Goal: Task Accomplishment & Management: Manage account settings

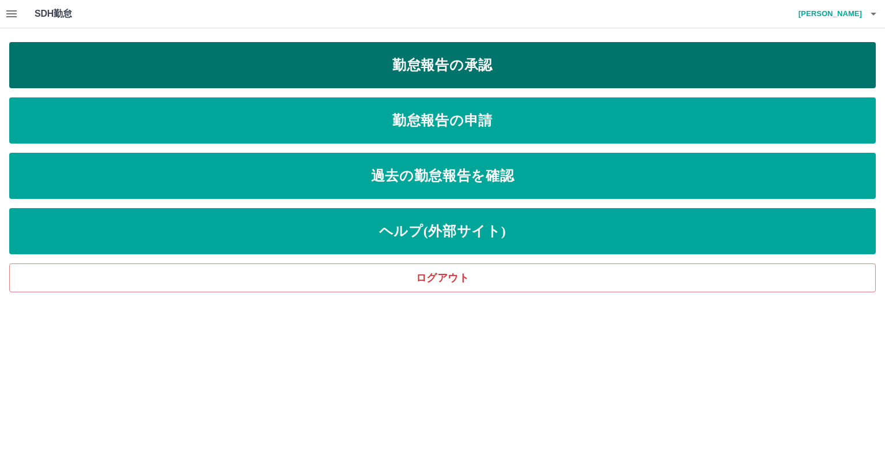
click at [448, 61] on link "勤怠報告の承認" at bounding box center [442, 65] width 867 height 46
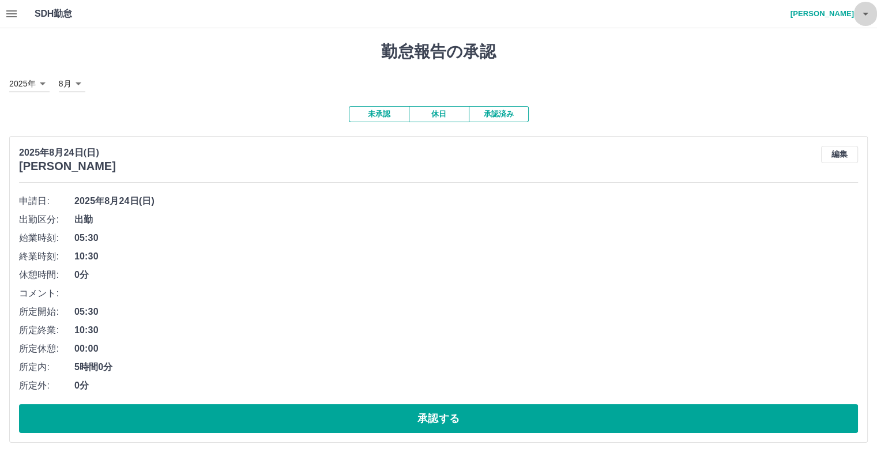
click at [872, 19] on button "button" at bounding box center [865, 14] width 23 height 28
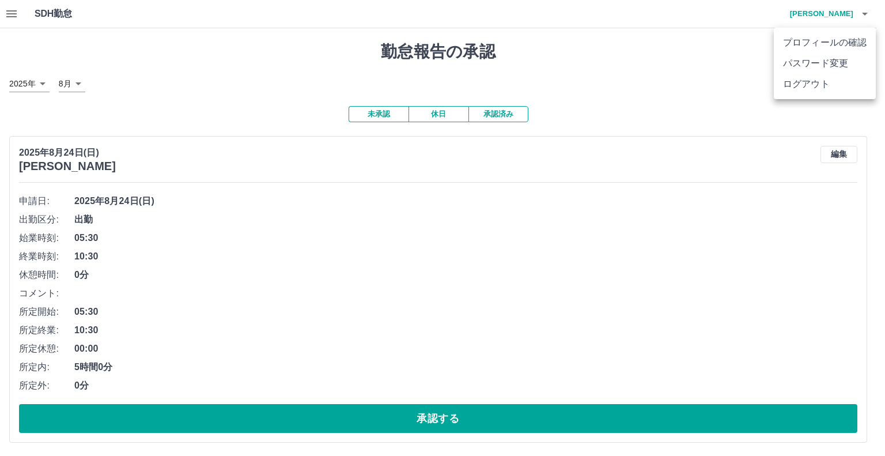
click at [840, 81] on li "ログアウト" at bounding box center [825, 84] width 102 height 21
